Goal: Transaction & Acquisition: Obtain resource

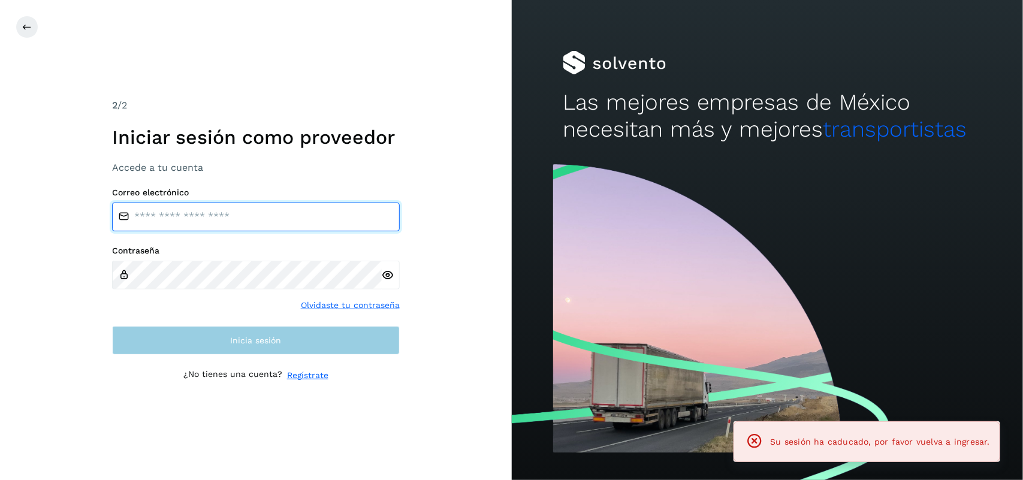
type input "**********"
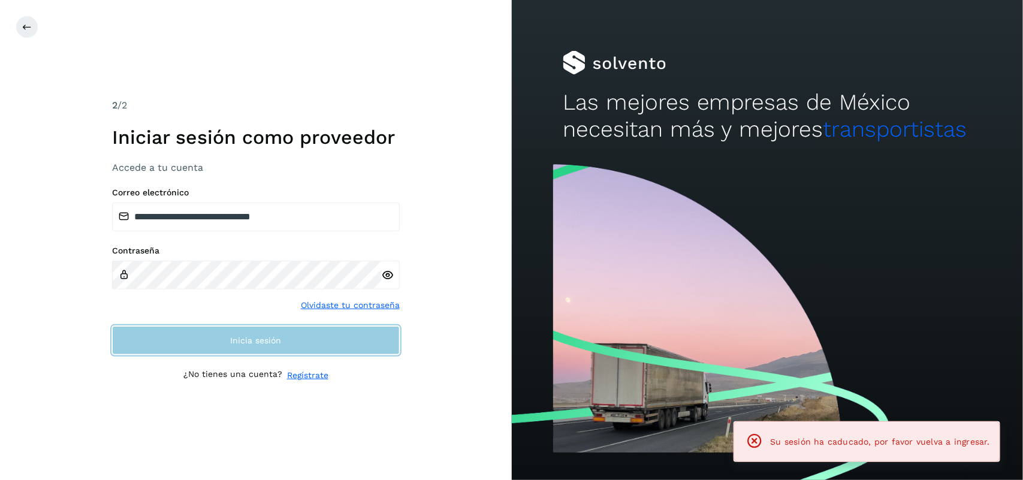
click at [285, 346] on button "Inicia sesión" at bounding box center [256, 340] width 288 height 29
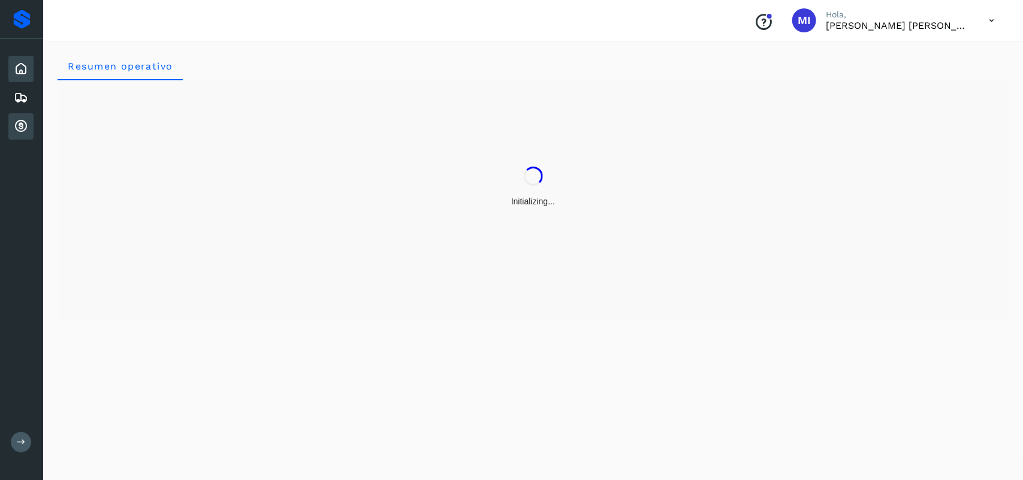
click at [21, 123] on icon at bounding box center [21, 126] width 14 height 14
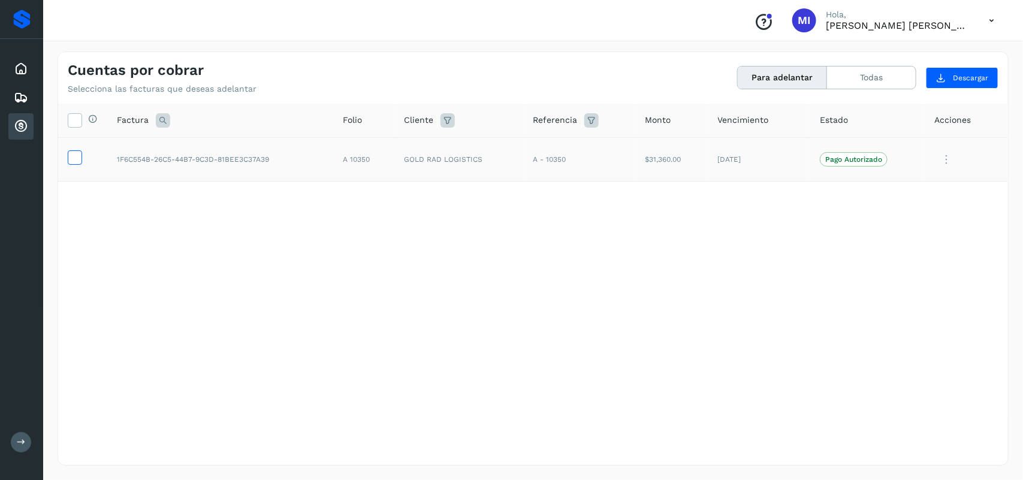
click at [73, 159] on icon at bounding box center [74, 156] width 13 height 13
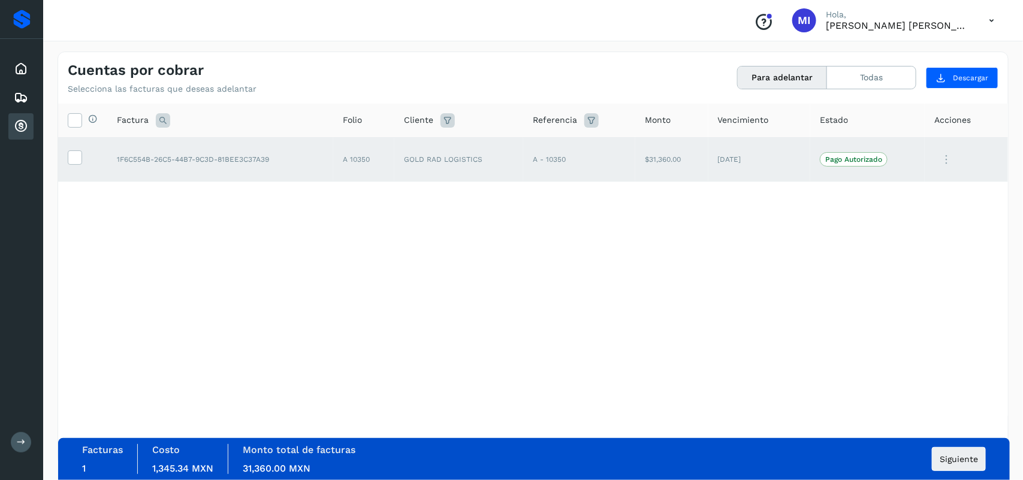
click at [683, 379] on div "Selecciona todas las facturas disponibles para adelanto Factura Folio Cliente R…" at bounding box center [533, 260] width 950 height 312
click at [945, 461] on span "Siguiente" at bounding box center [959, 459] width 38 height 8
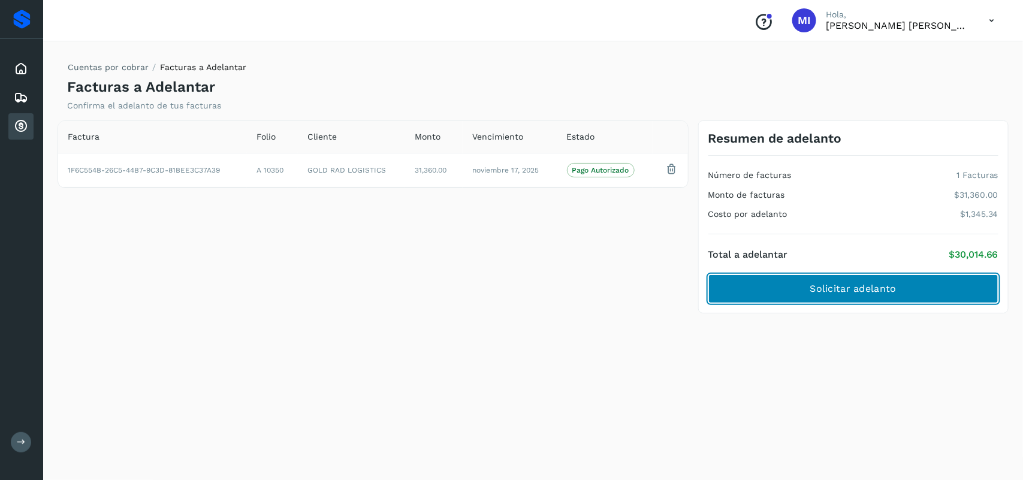
click at [874, 286] on span "Solicitar adelanto" at bounding box center [853, 288] width 86 height 13
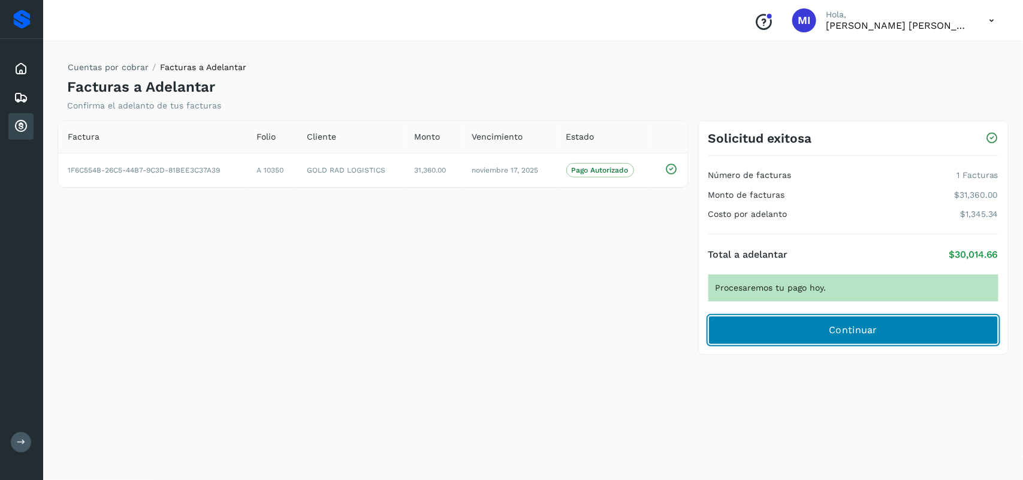
click at [786, 327] on button "Continuar" at bounding box center [853, 330] width 290 height 29
